Goal: Task Accomplishment & Management: Use online tool/utility

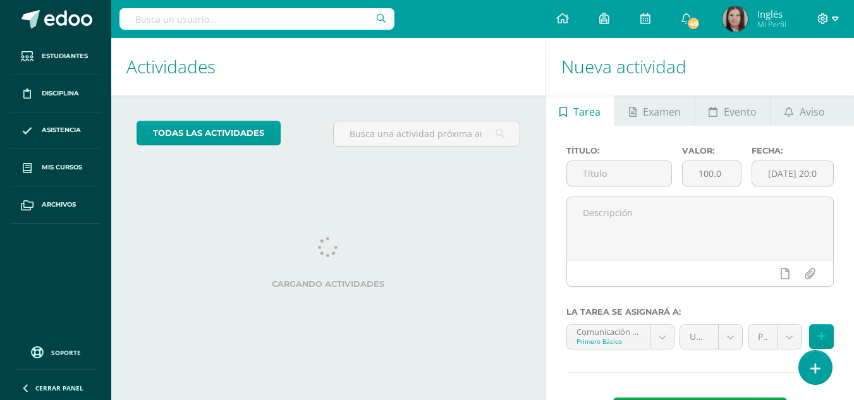
drag, startPoint x: 810, startPoint y: 18, endPoint x: 826, endPoint y: 14, distance: 16.9
click at [812, 17] on div at bounding box center [828, 19] width 52 height 38
click at [828, 14] on icon at bounding box center [823, 18] width 11 height 11
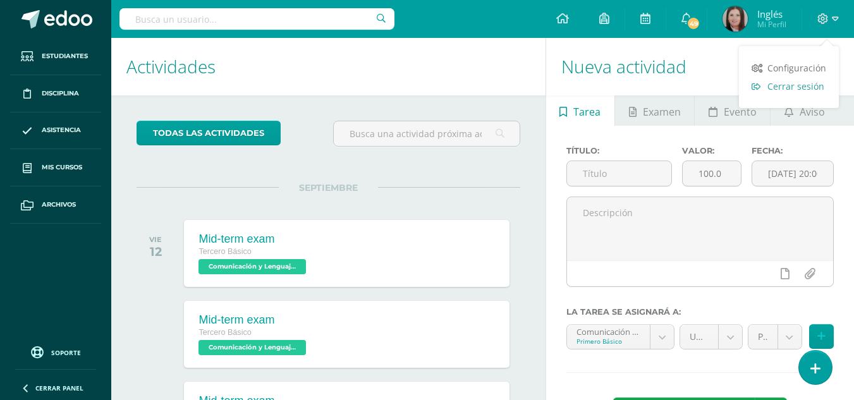
click at [800, 87] on span "Cerrar sesión" at bounding box center [796, 86] width 57 height 12
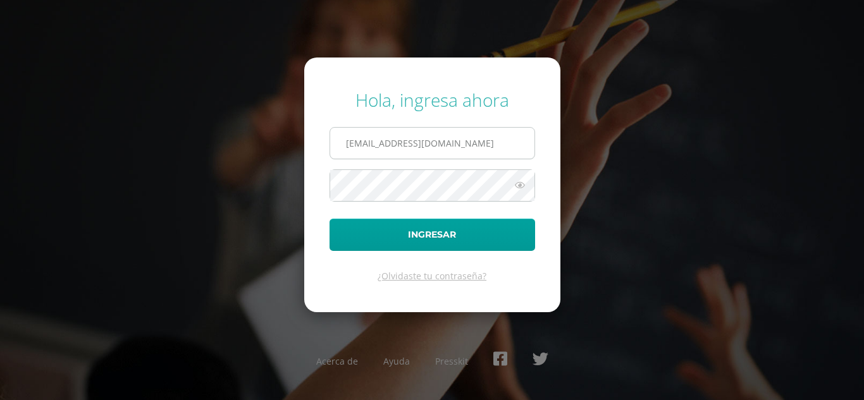
click at [427, 136] on input "lgarcia@donbosco.edu.gt" at bounding box center [432, 143] width 204 height 31
type input "[EMAIL_ADDRESS][DOMAIN_NAME]"
click at [433, 211] on form "Hola, ingresa ahora k_rivas@donbosco.edu.gt Ingresar ¿Olvidaste tu contraseña?" at bounding box center [432, 185] width 256 height 254
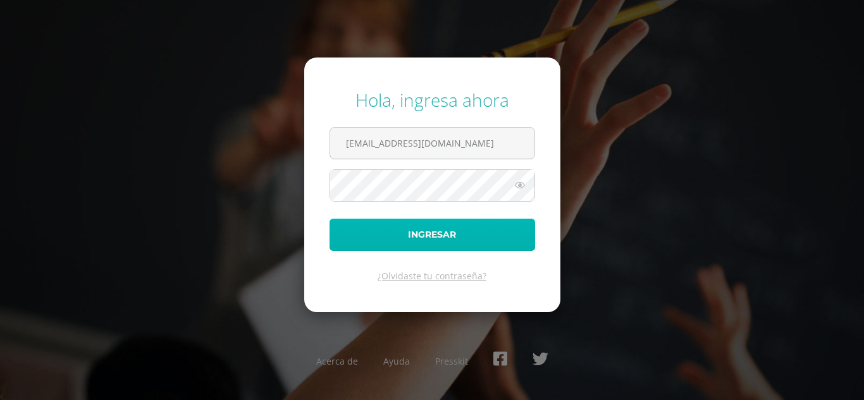
click at [433, 230] on button "Ingresar" at bounding box center [431, 235] width 205 height 32
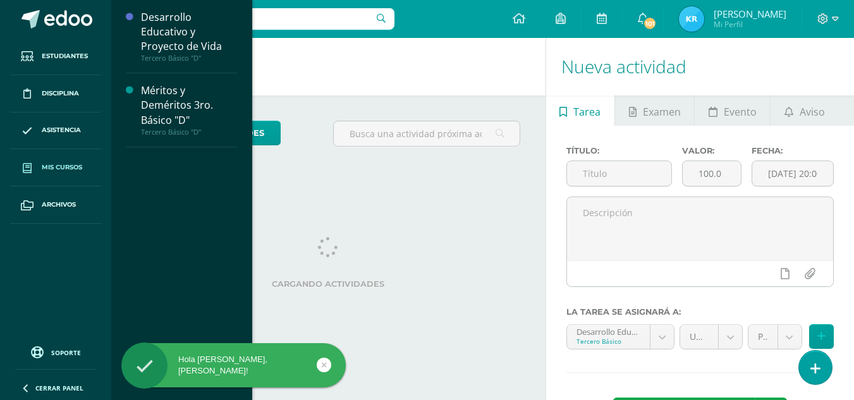
click at [53, 173] on span "Mis cursos" at bounding box center [62, 167] width 40 height 10
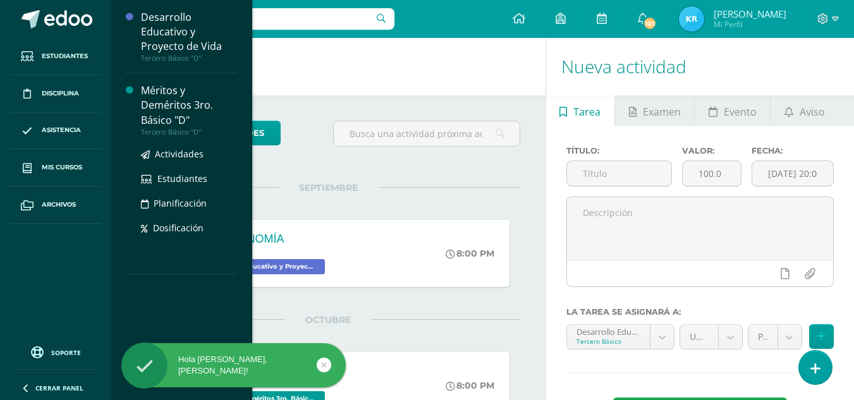
click at [202, 103] on div "Méritos y Deméritos 3ro. Básico "D"" at bounding box center [189, 105] width 96 height 44
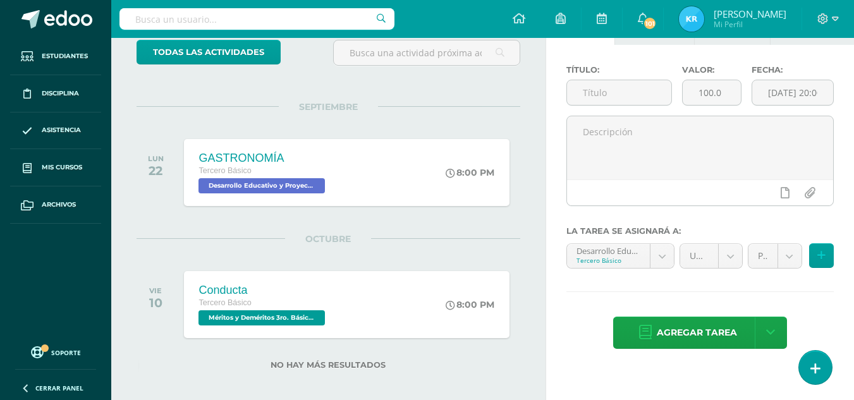
scroll to position [91, 0]
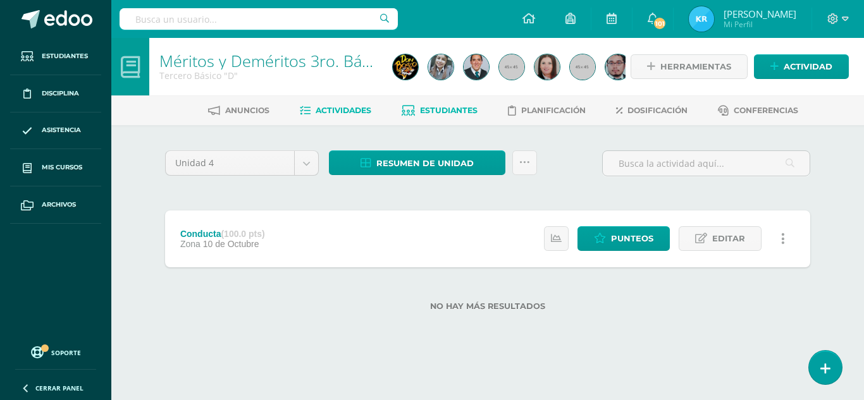
click at [459, 104] on link "Estudiantes" at bounding box center [439, 111] width 76 height 20
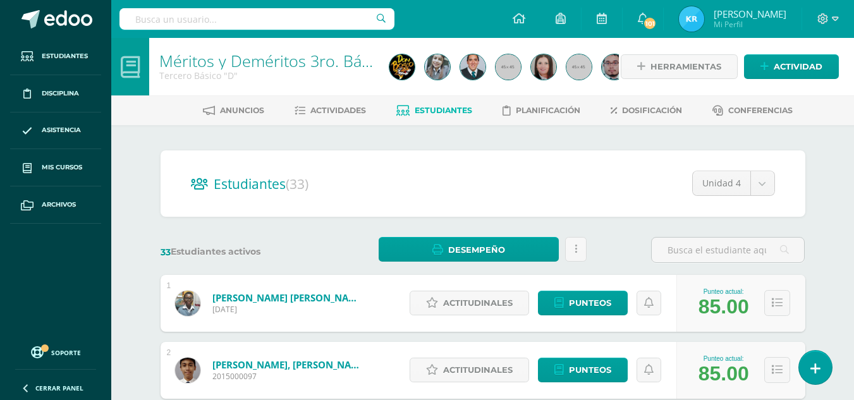
click at [482, 121] on div "Anuncios Actividades Estudiantes Planificación Dosificación Conferencias" at bounding box center [497, 110] width 773 height 30
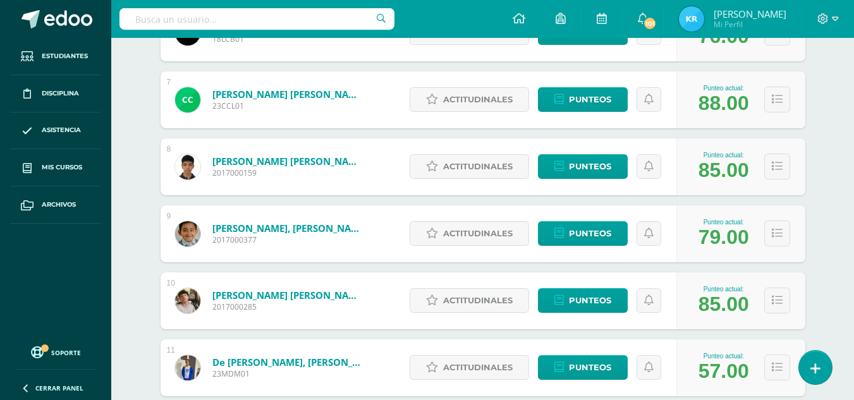
scroll to position [741, 0]
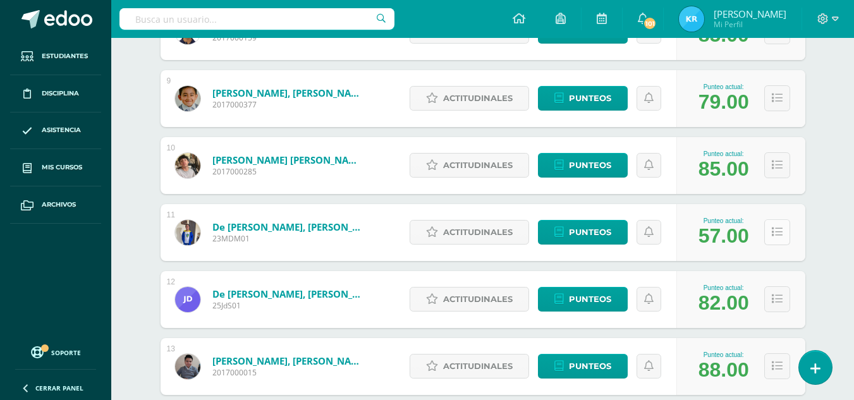
click at [783, 226] on button at bounding box center [777, 232] width 26 height 26
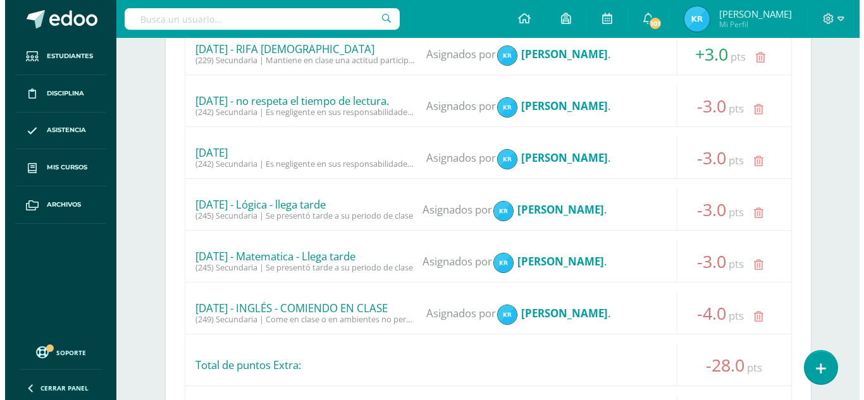
scroll to position [1437, 0]
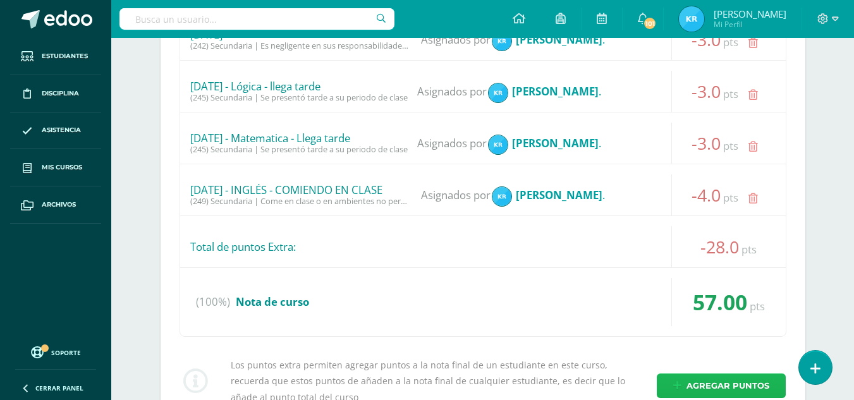
click at [708, 379] on span "Agregar puntos" at bounding box center [728, 385] width 83 height 23
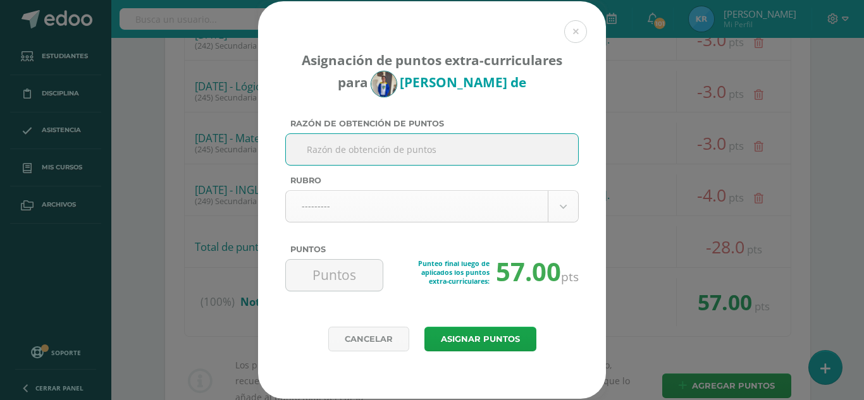
click at [386, 215] on body "Asignación de puntos extra-curriculares para Mario de Razón de obtención de pun…" at bounding box center [432, 272] width 864 height 3419
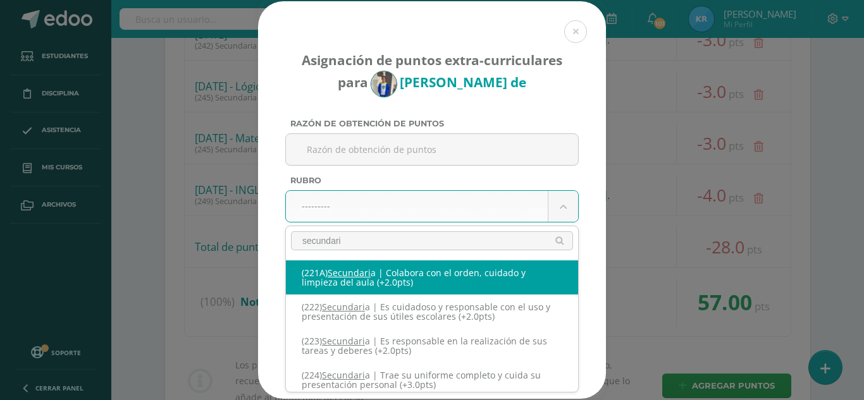
type input "secundaria"
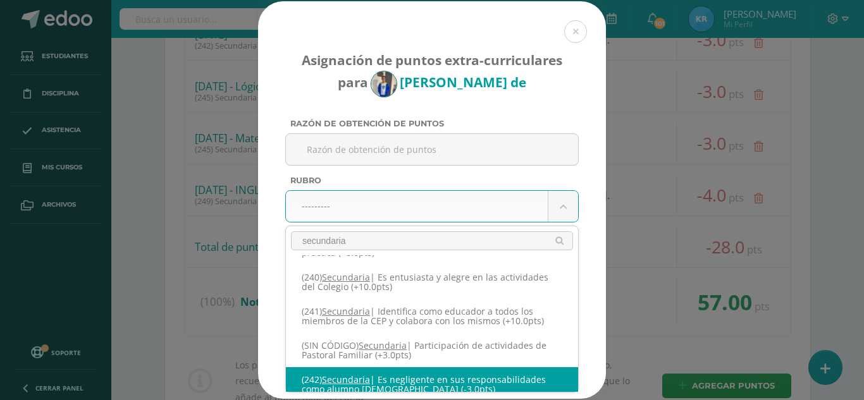
scroll to position [707, 0]
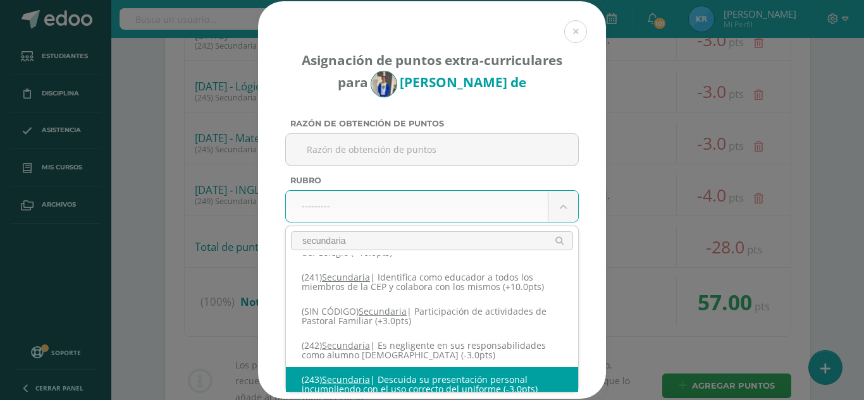
select select "275"
type input "-3"
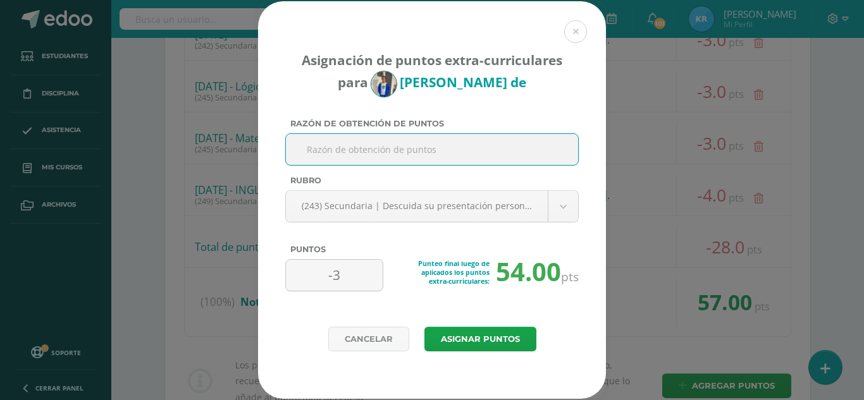
click at [541, 162] on input "Razón de obtención de puntos" at bounding box center [432, 149] width 282 height 31
drag, startPoint x: 472, startPoint y: 147, endPoint x: 447, endPoint y: 157, distance: 26.7
click at [447, 157] on input "12/09/2025 - No sigue instrucciones, porta playeras que no son" at bounding box center [432, 149] width 282 height 31
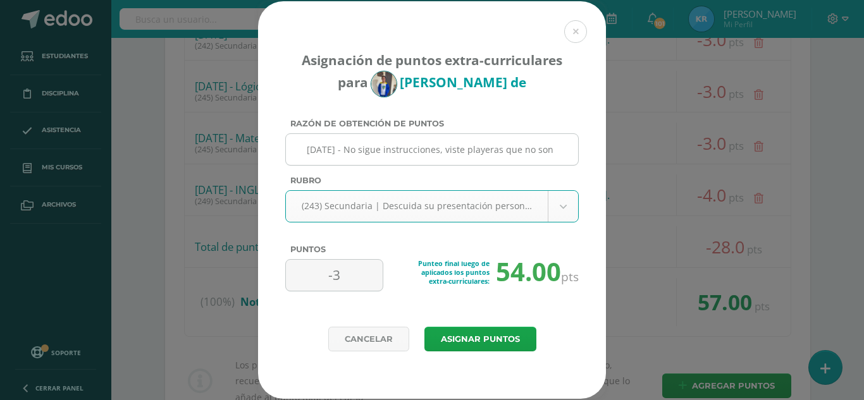
drag, startPoint x: 542, startPoint y: 147, endPoint x: 550, endPoint y: 147, distance: 7.6
click at [543, 147] on input "12/09/2025 - No sigue instrucciones, viste playeras que no son" at bounding box center [432, 149] width 282 height 31
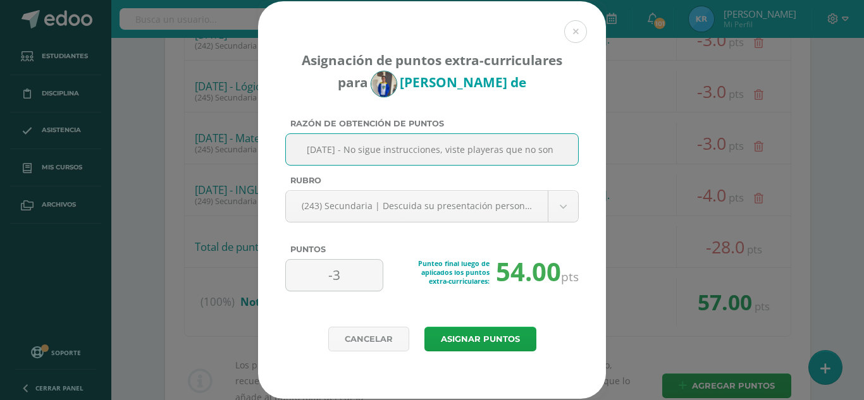
click at [553, 148] on input "12/09/2025 - No sigue instrucciones, viste playeras que no son" at bounding box center [432, 149] width 282 height 31
click at [556, 148] on input "12/09/2025 - No sigue instrucciones, viste playeras que no son" at bounding box center [432, 149] width 282 height 31
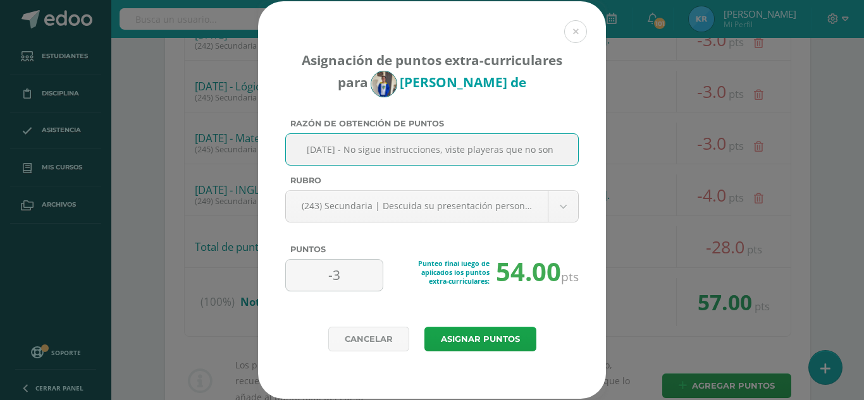
click at [556, 148] on input "12/09/2025 - No sigue instrucciones, viste playeras que no son" at bounding box center [432, 149] width 282 height 31
type input "12/09/2025 - No sigue instrucciones, viste playeras que no son del uniforme."
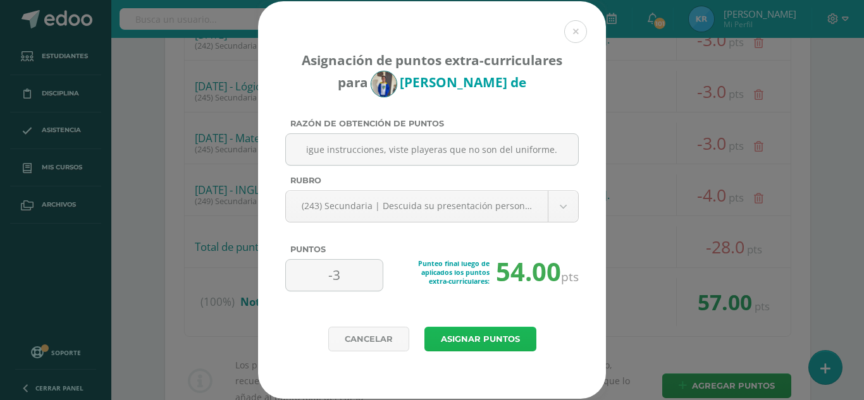
click at [520, 344] on button "Asignar puntos" at bounding box center [480, 339] width 112 height 25
